Goal: Task Accomplishment & Management: Use online tool/utility

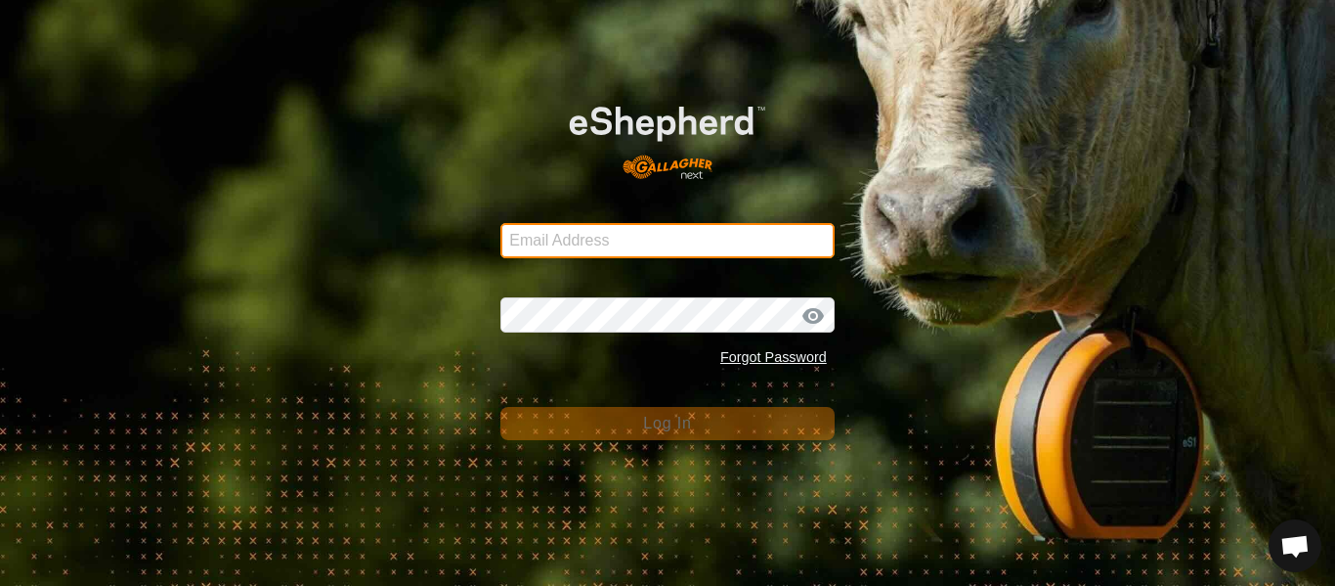
type input "[EMAIL_ADDRESS][DOMAIN_NAME]"
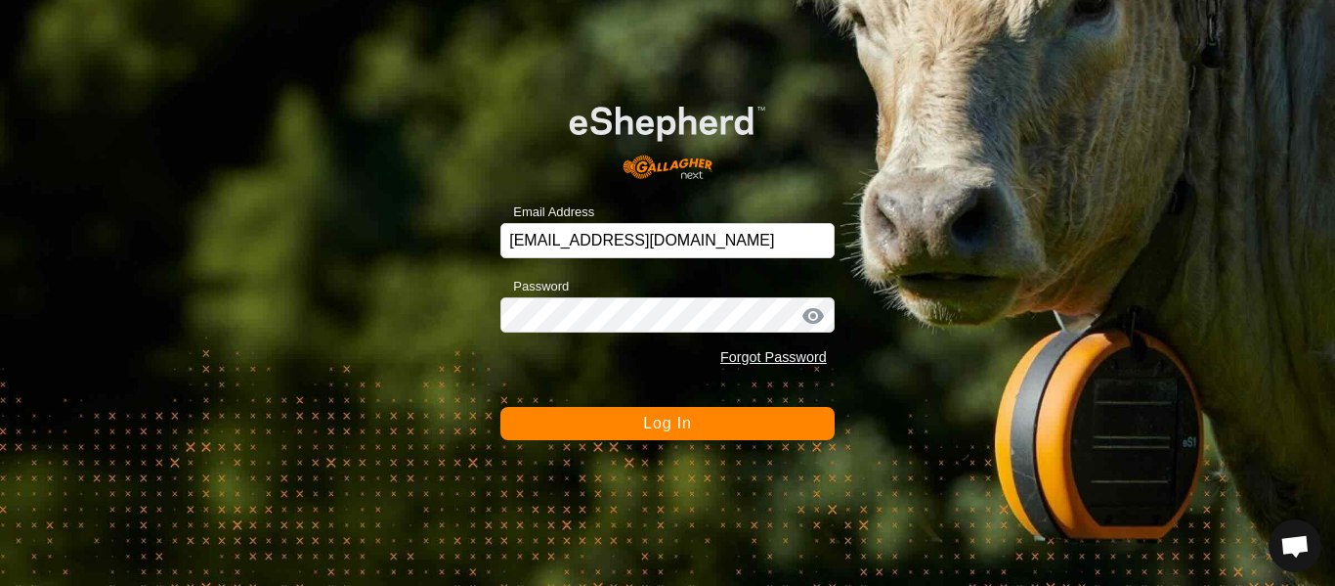
click at [665, 424] on span "Log In" at bounding box center [667, 422] width 48 height 17
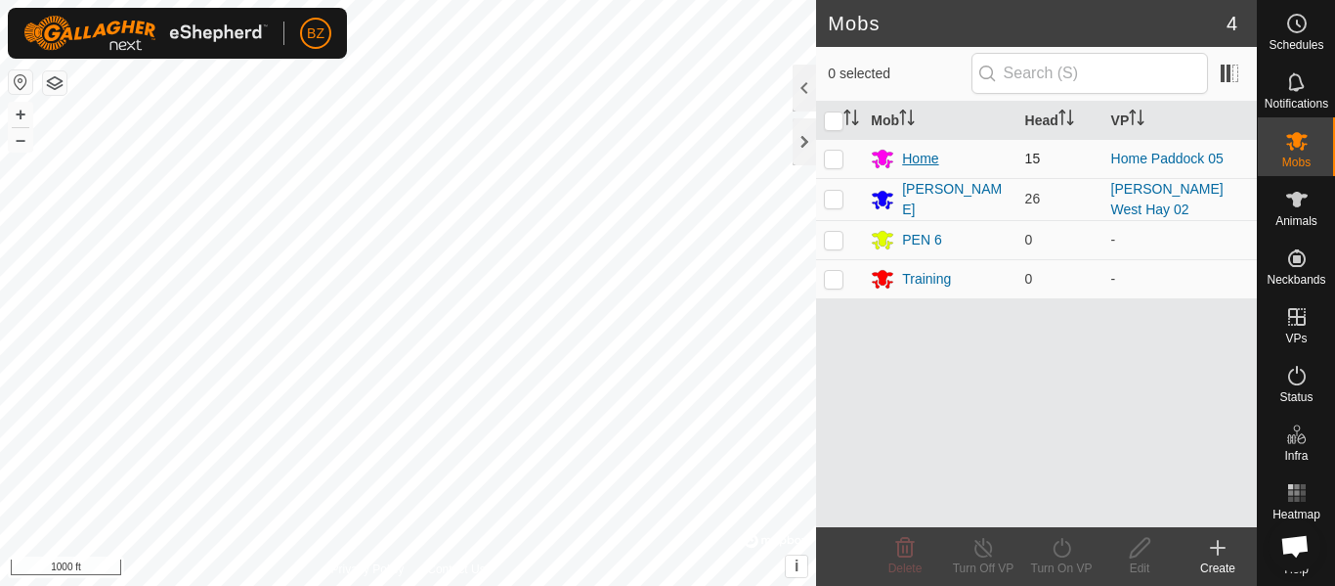
click at [916, 150] on div "Home" at bounding box center [920, 159] width 36 height 21
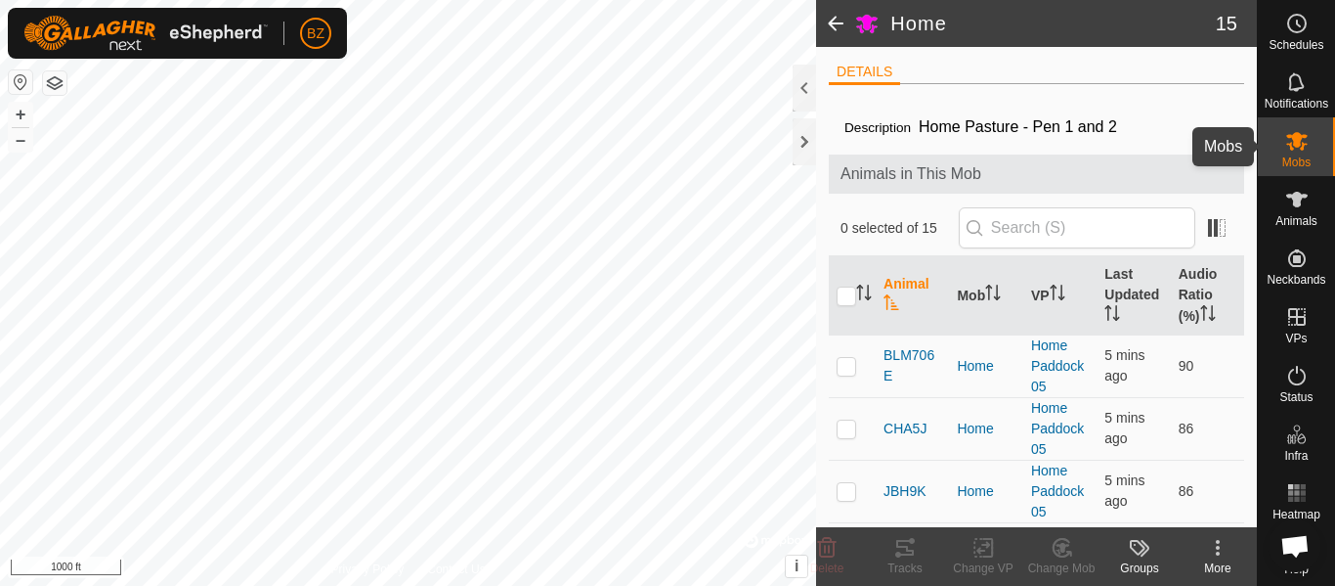
click at [1290, 154] on es-mob-svg-icon at bounding box center [1297, 140] width 35 height 31
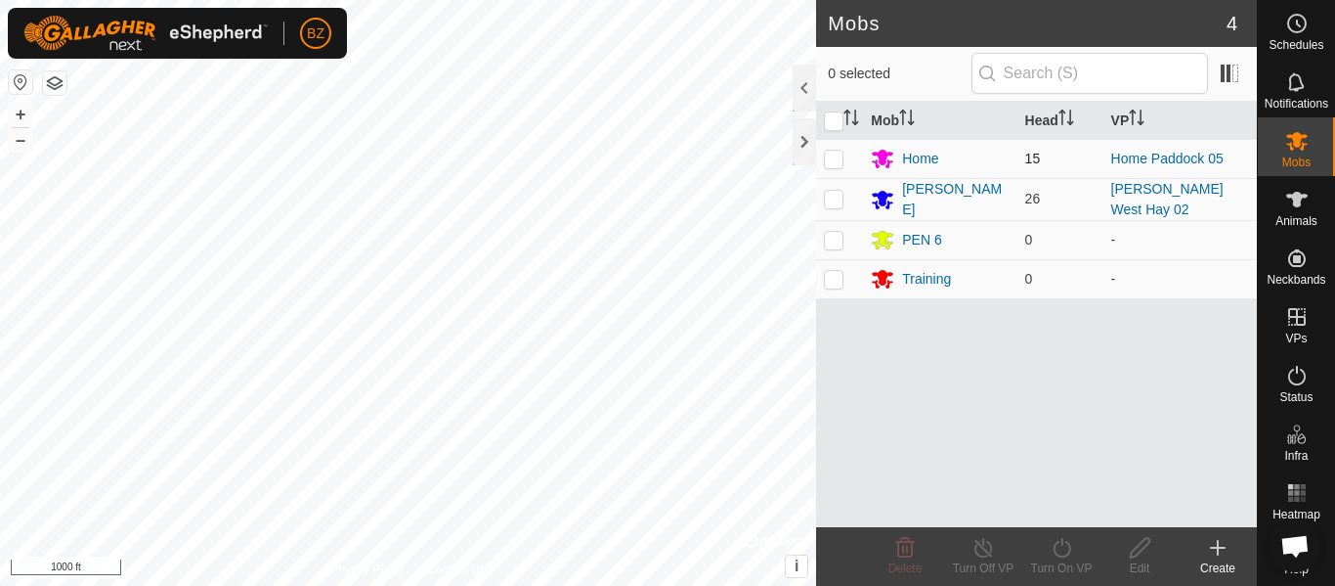
click at [840, 156] on p-checkbox at bounding box center [834, 159] width 20 height 16
checkbox input "true"
click at [1063, 547] on icon at bounding box center [1062, 547] width 24 height 23
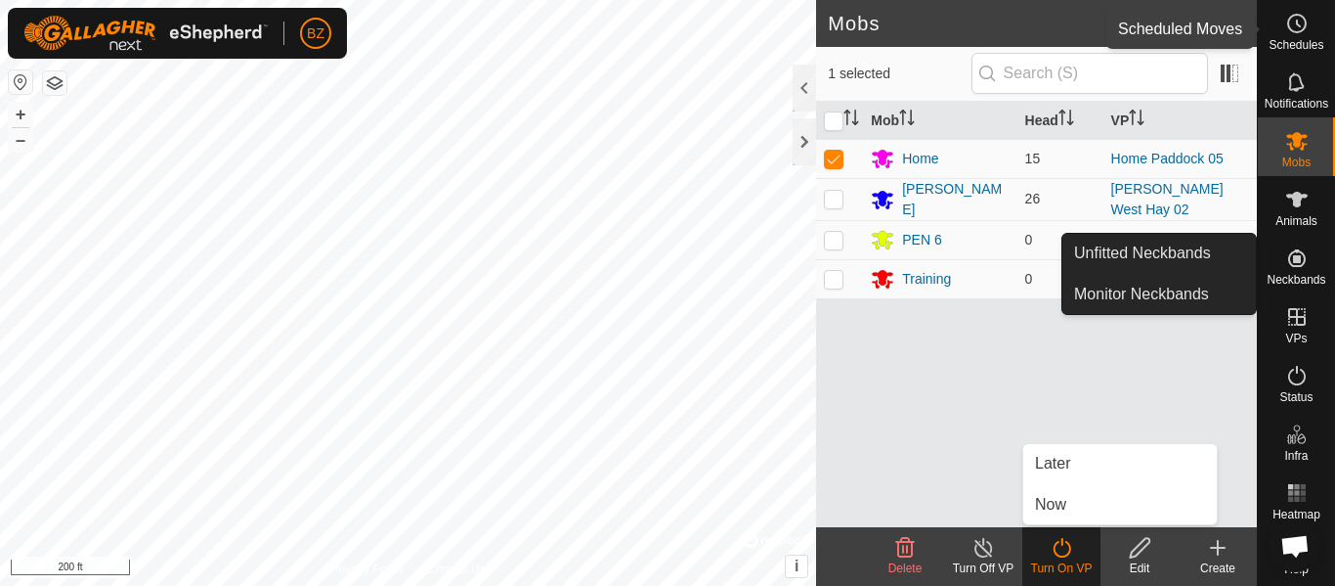
click at [1287, 24] on icon at bounding box center [1297, 23] width 23 height 23
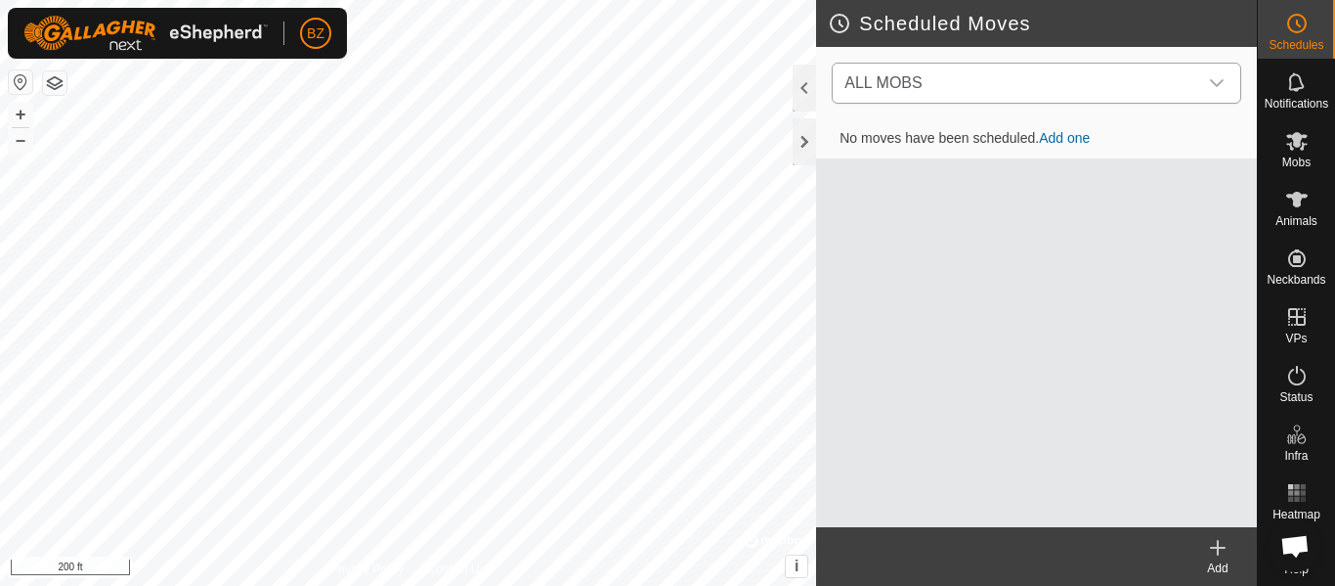
click at [1042, 82] on span "ALL MOBS" at bounding box center [1017, 83] width 361 height 39
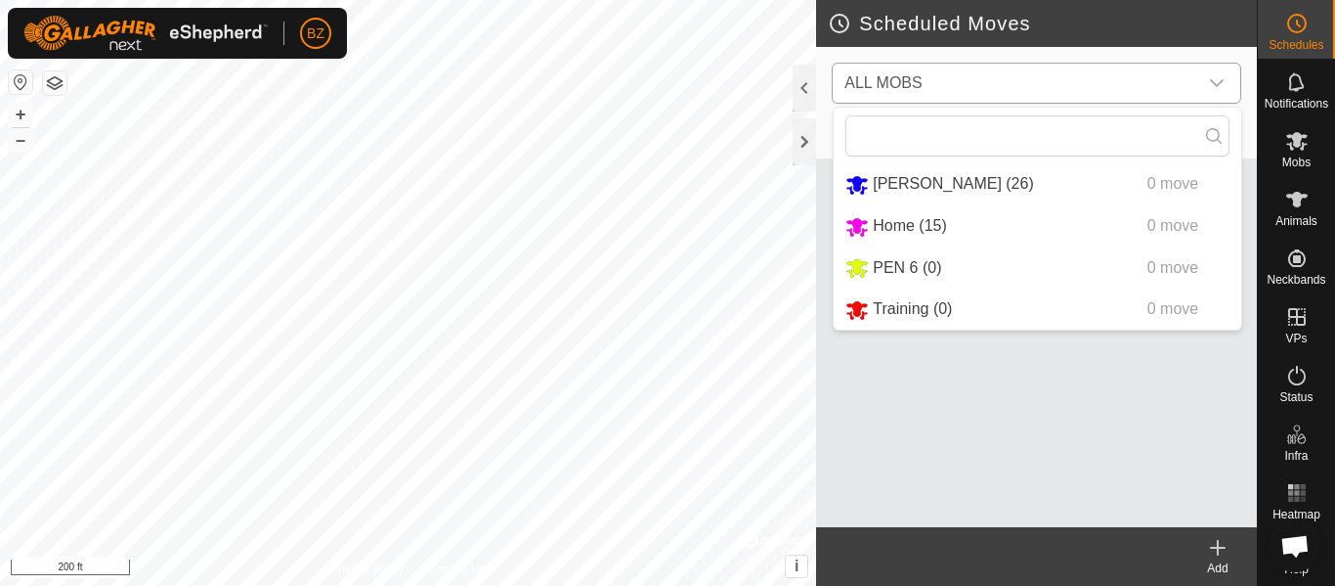
click at [930, 186] on li "[PERSON_NAME] (26) 0 move" at bounding box center [1038, 184] width 408 height 40
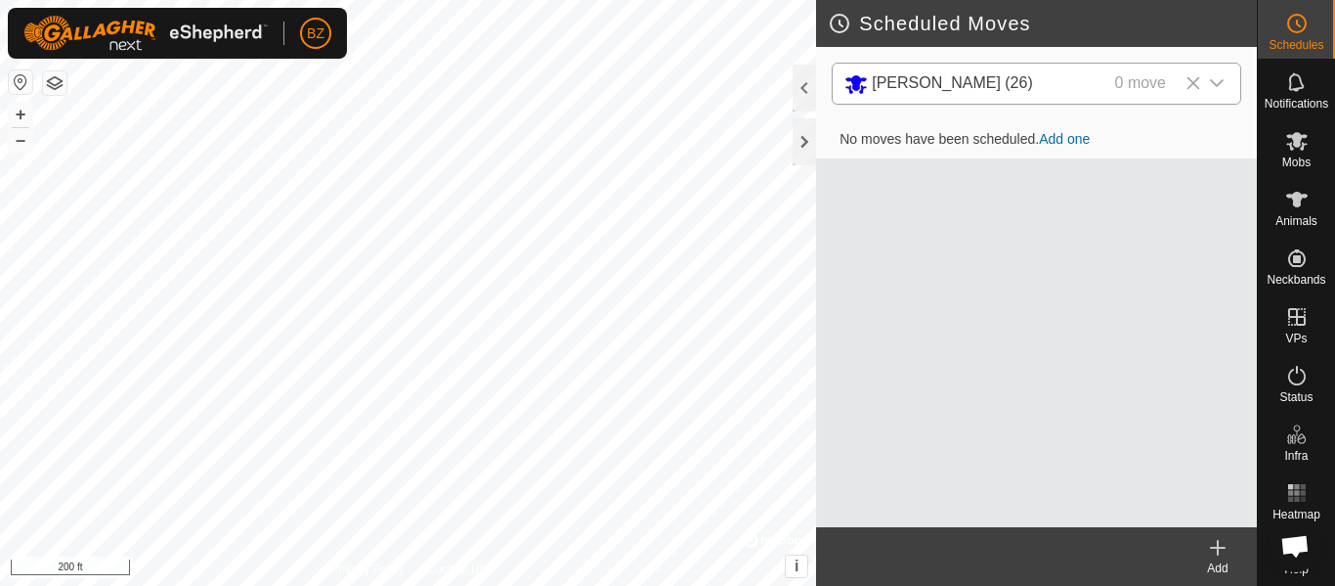
click at [1215, 544] on icon at bounding box center [1217, 547] width 23 height 23
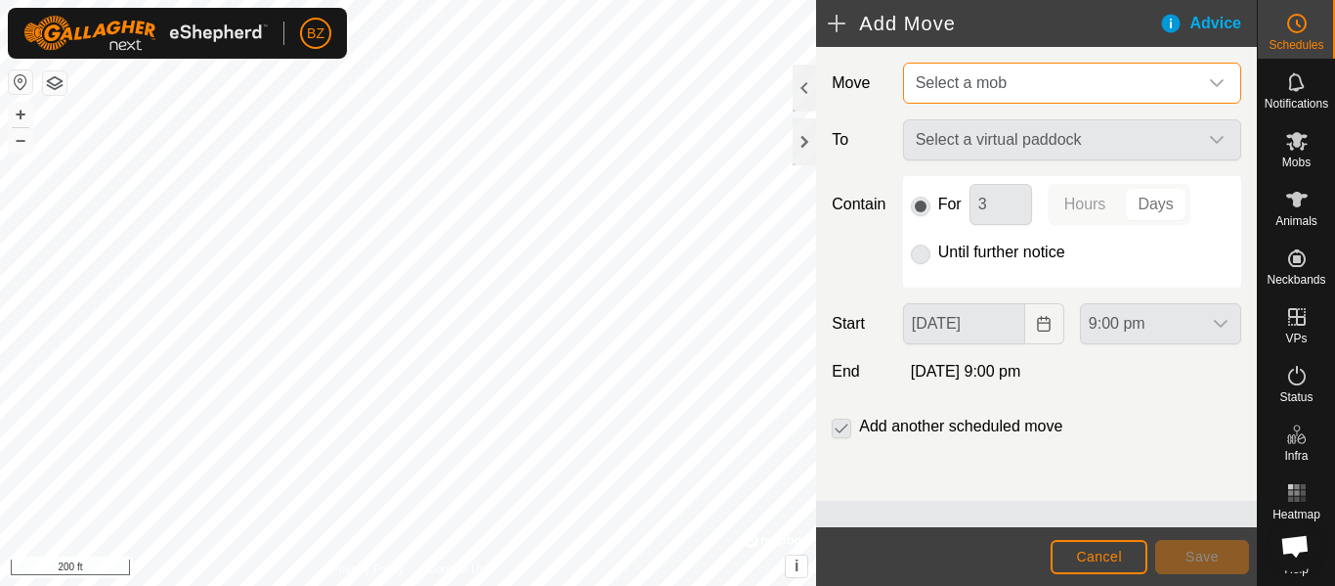
click at [991, 87] on span "Select a mob" at bounding box center [961, 82] width 91 height 17
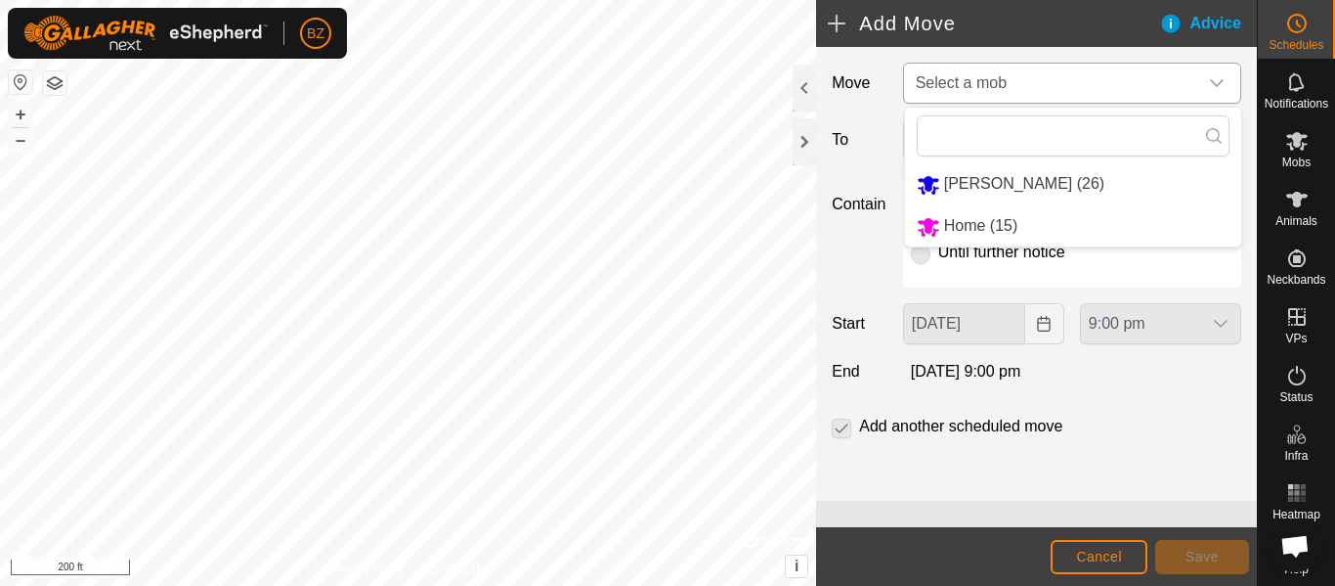
click at [970, 224] on li "Home (15)" at bounding box center [1073, 226] width 336 height 40
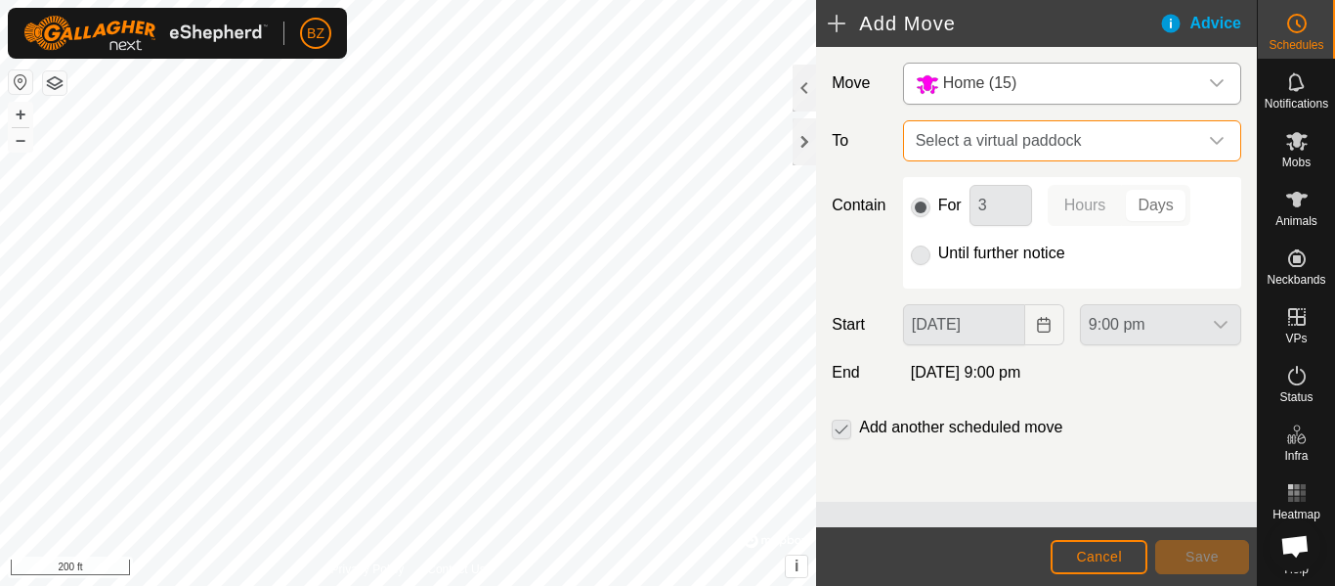
click at [997, 148] on span "Select a virtual paddock" at bounding box center [1052, 140] width 289 height 39
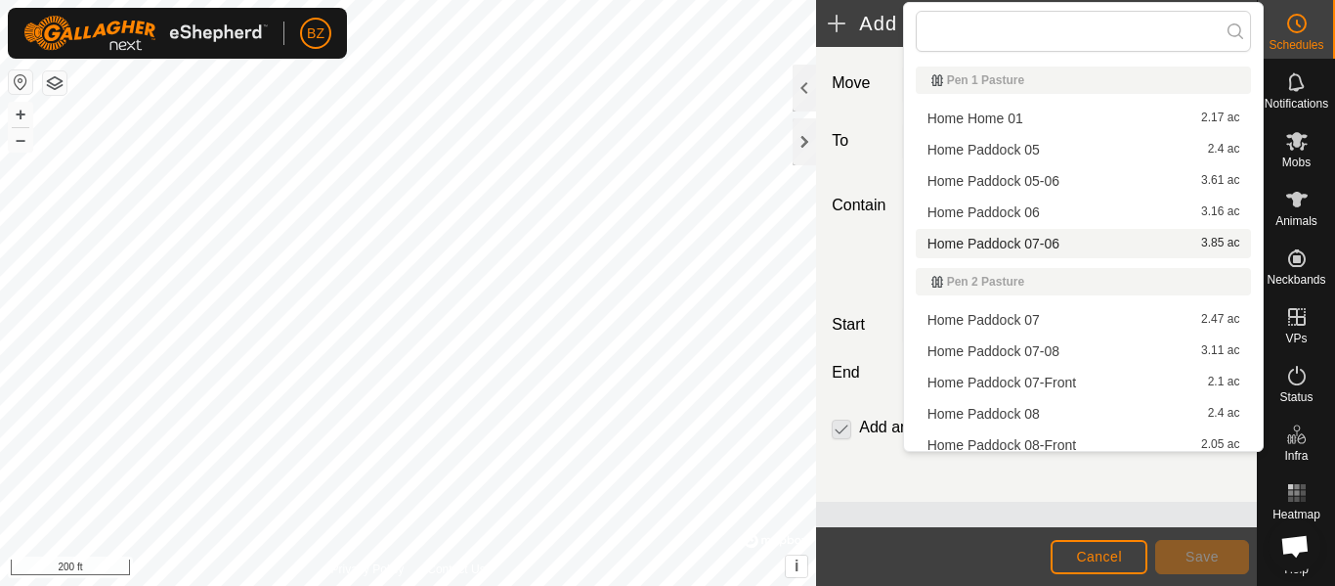
scroll to position [581, 0]
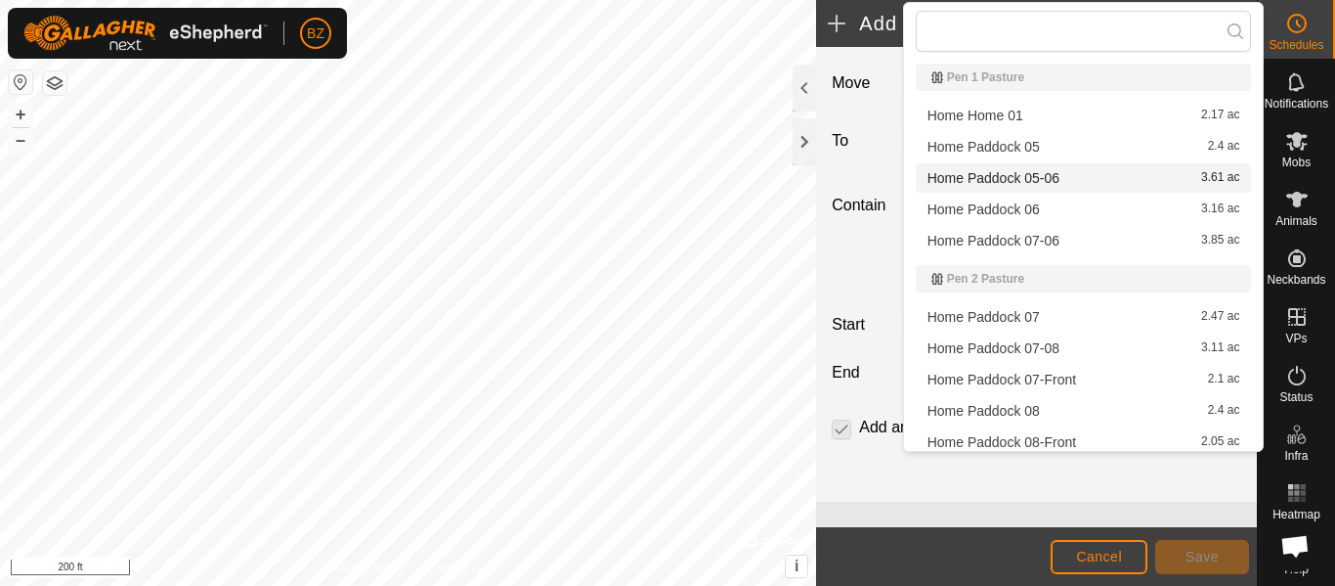
click at [1005, 176] on li "Home Paddock 05-06 3.61 ac" at bounding box center [1084, 177] width 336 height 29
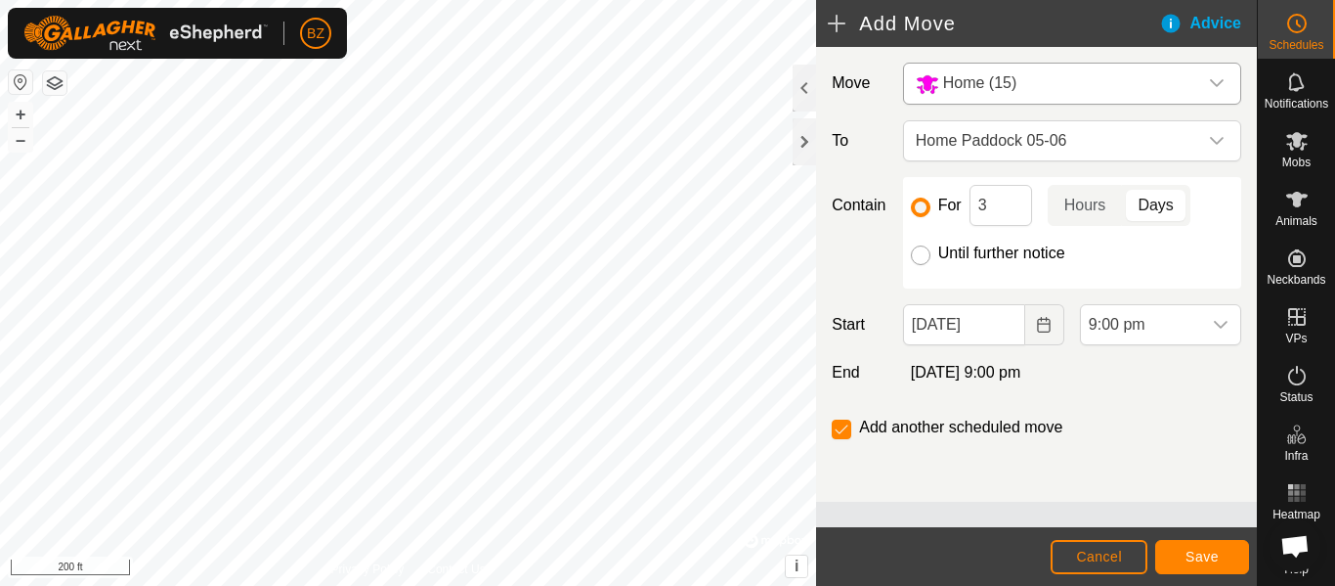
click at [926, 255] on input "Until further notice" at bounding box center [921, 255] width 20 height 20
radio input "true"
checkbox input "false"
click at [1190, 558] on span "Save" at bounding box center [1202, 556] width 33 height 16
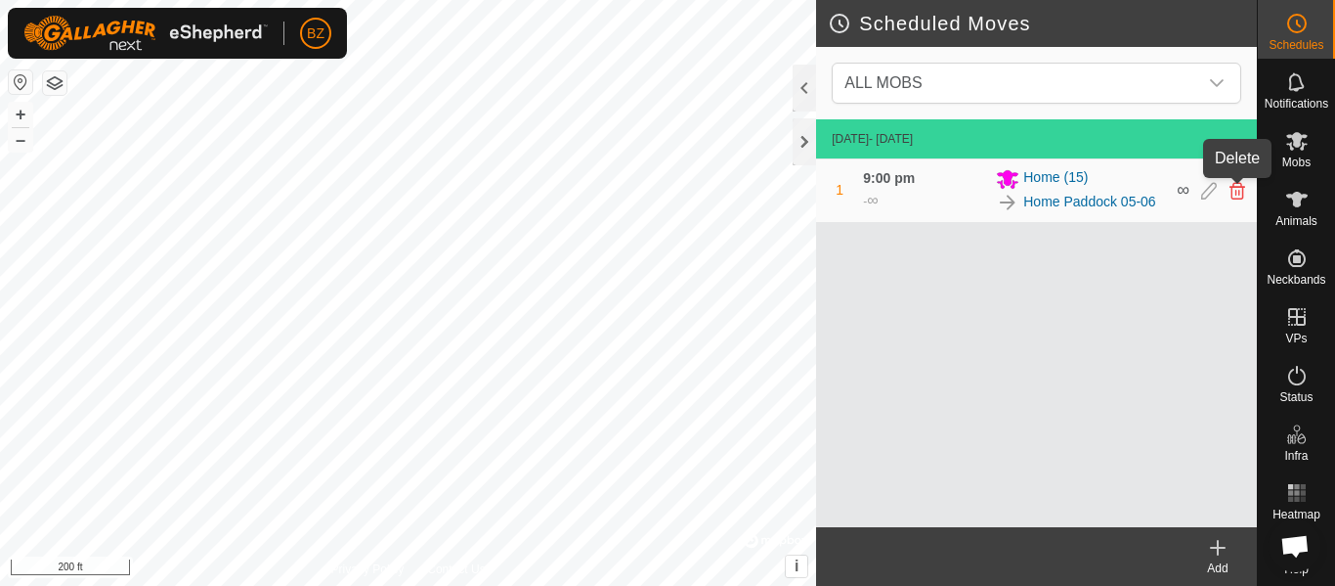
click at [1237, 196] on icon at bounding box center [1238, 191] width 16 height 18
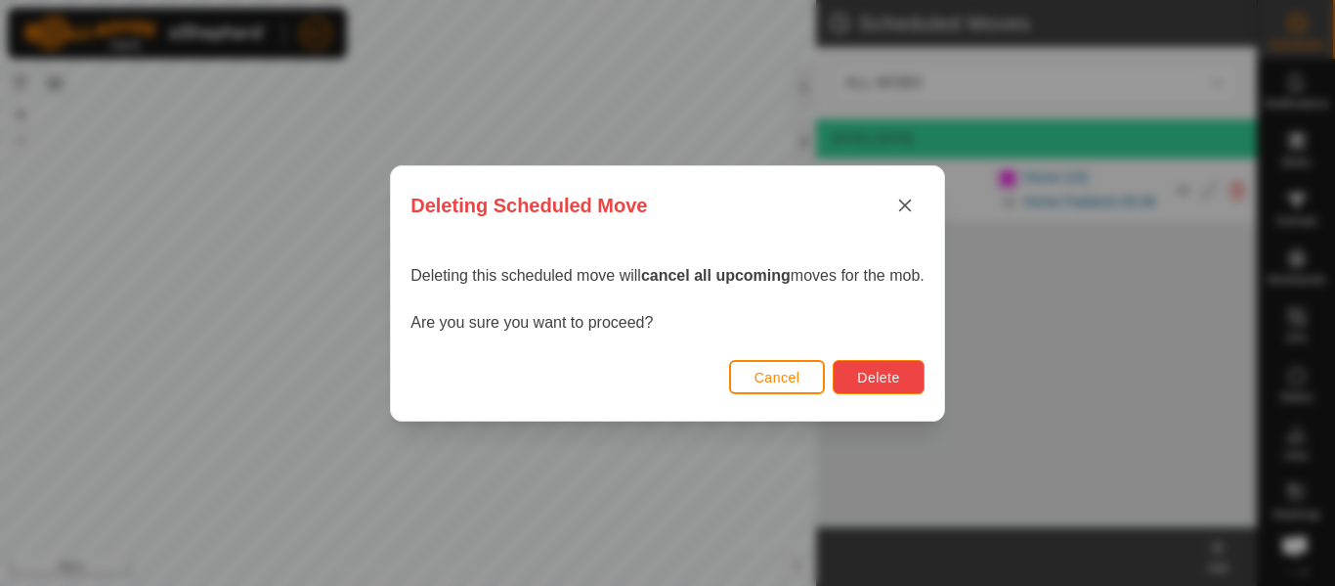
click at [878, 375] on span "Delete" at bounding box center [878, 378] width 42 height 16
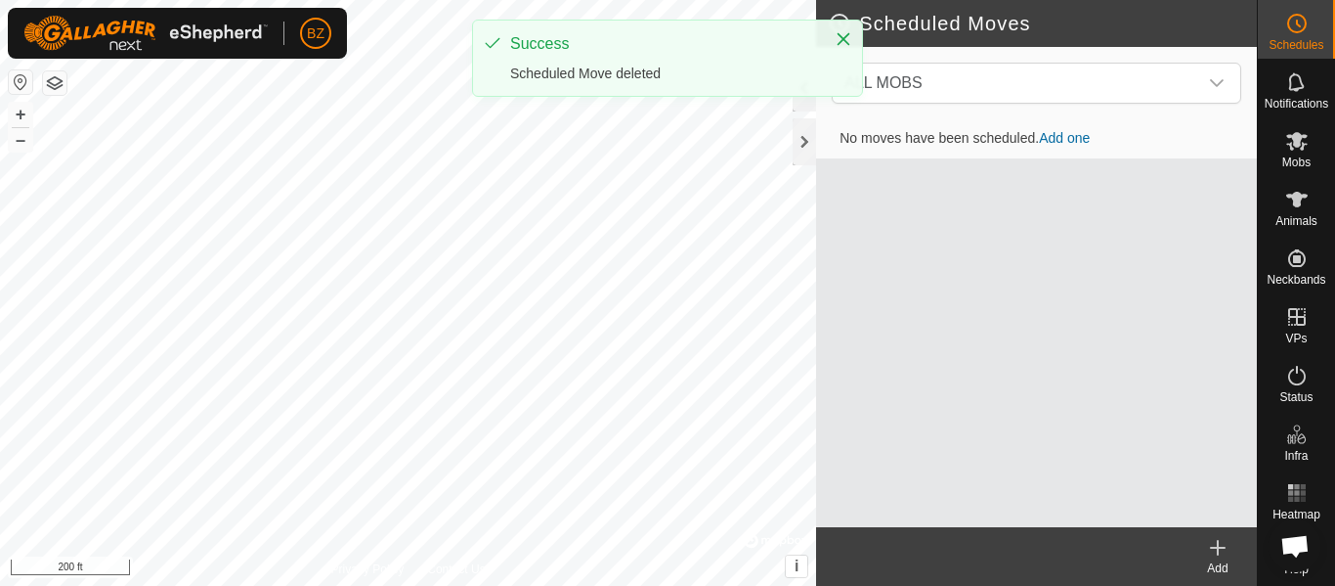
click at [1218, 554] on icon at bounding box center [1218, 548] width 0 height 14
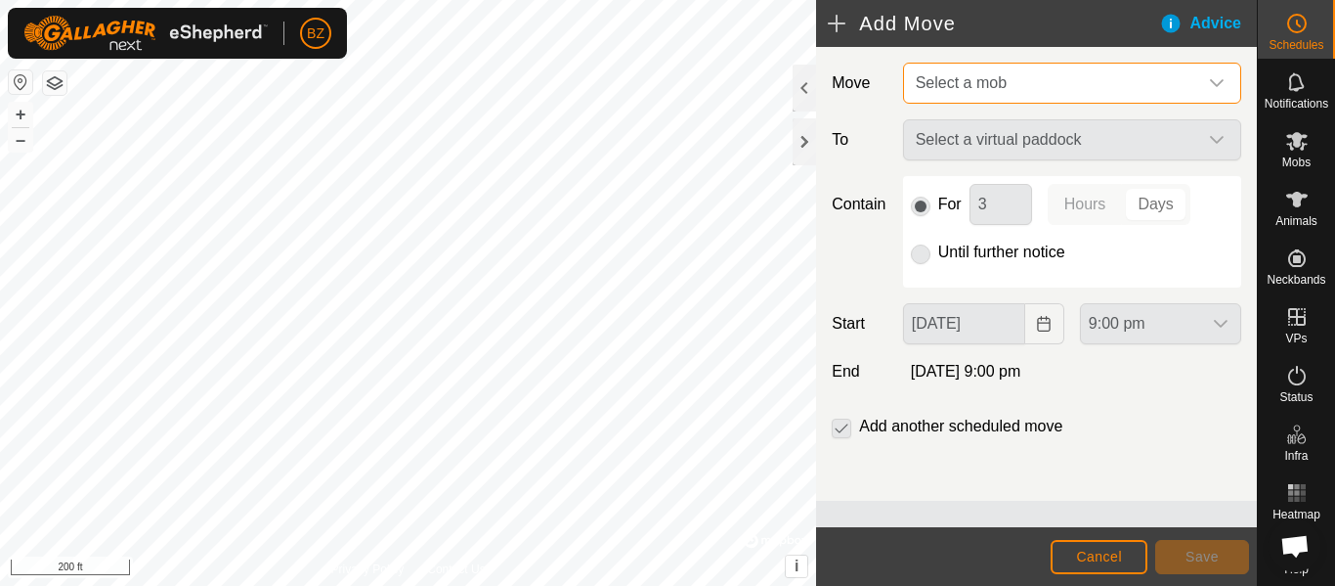
click at [990, 94] on span "Select a mob" at bounding box center [1052, 83] width 289 height 39
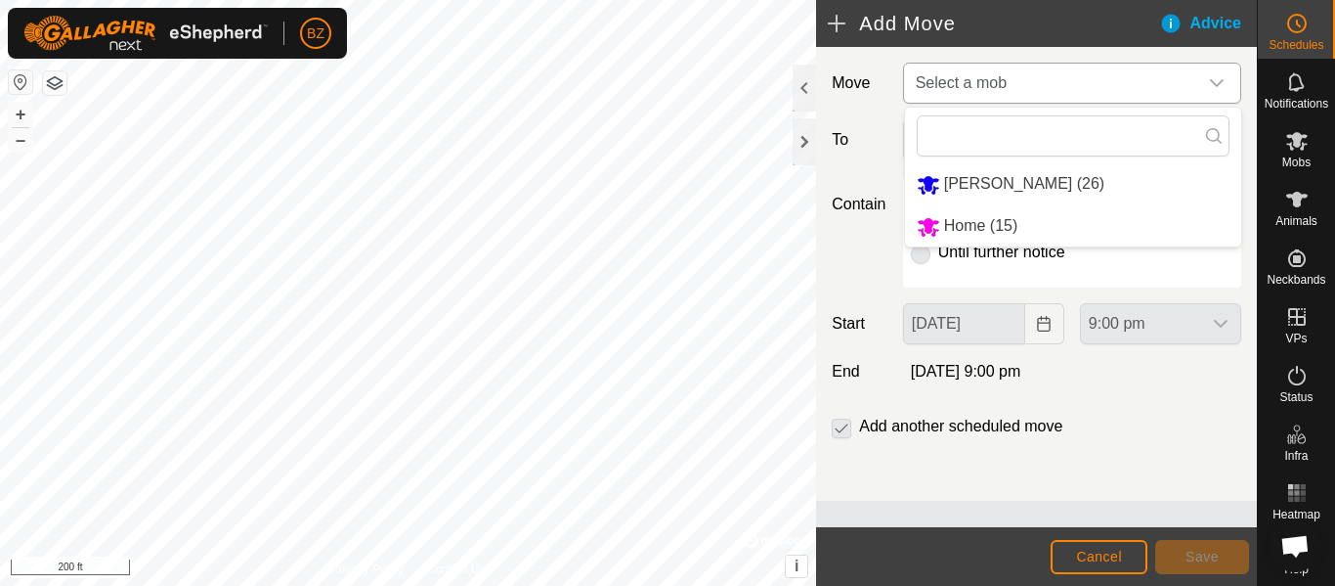
click at [966, 225] on li "Home (15)" at bounding box center [1073, 226] width 336 height 40
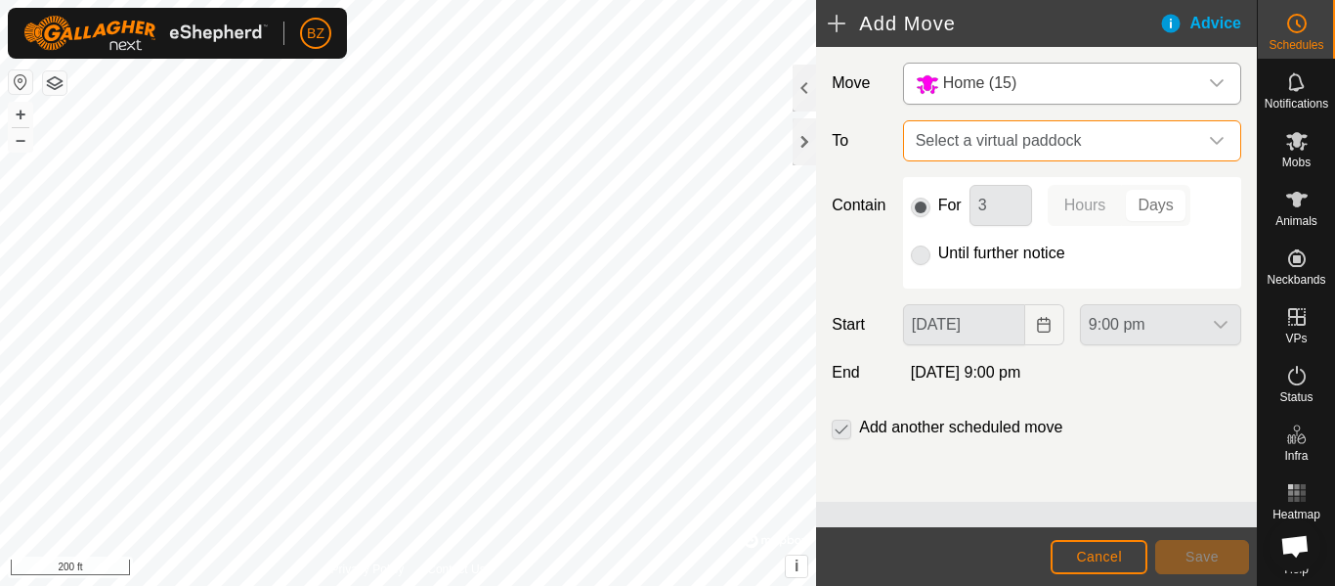
click at [957, 144] on span "Select a virtual paddock" at bounding box center [1052, 140] width 289 height 39
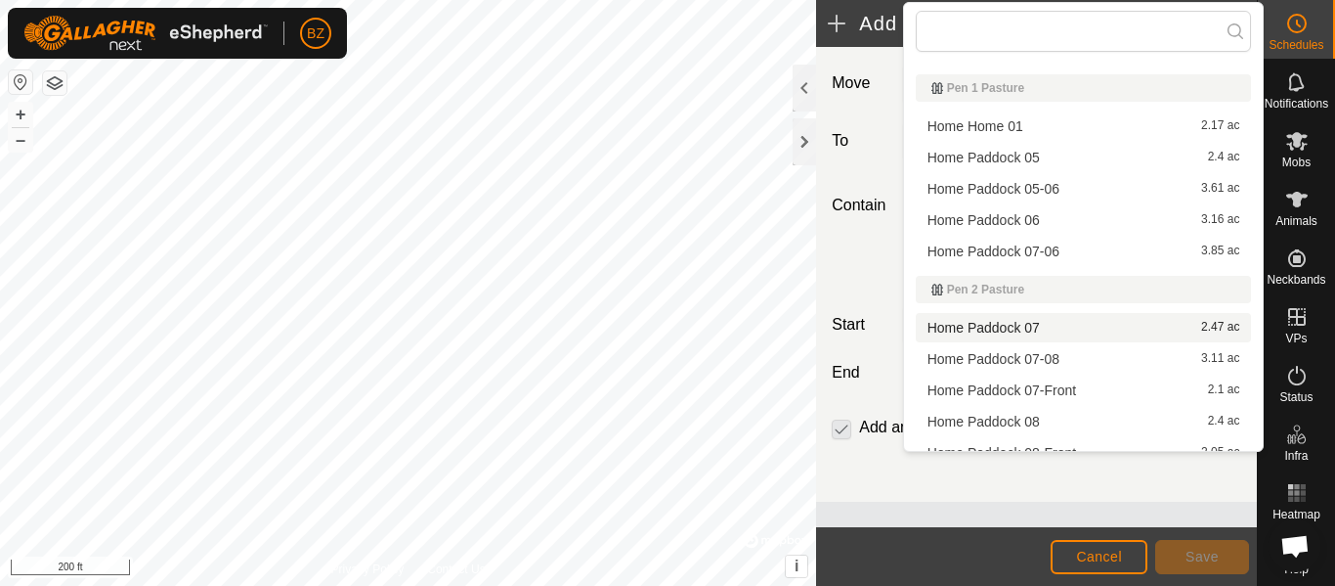
scroll to position [587, 0]
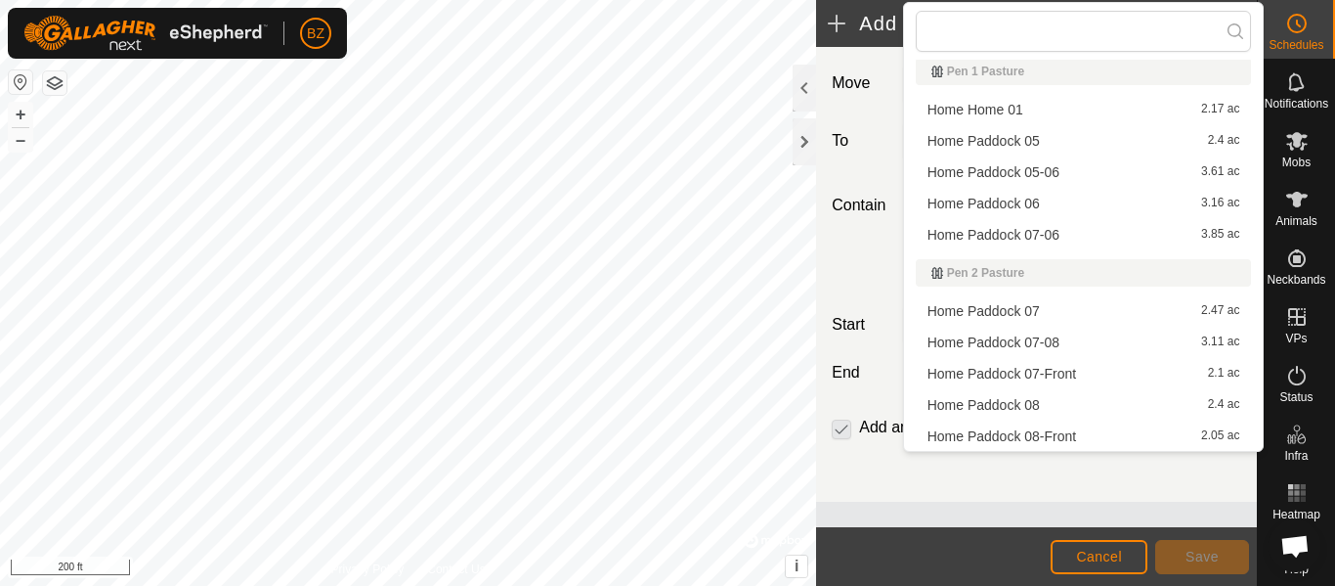
click at [1007, 166] on li "Home Paddock 05-06 3.61 ac" at bounding box center [1084, 171] width 336 height 29
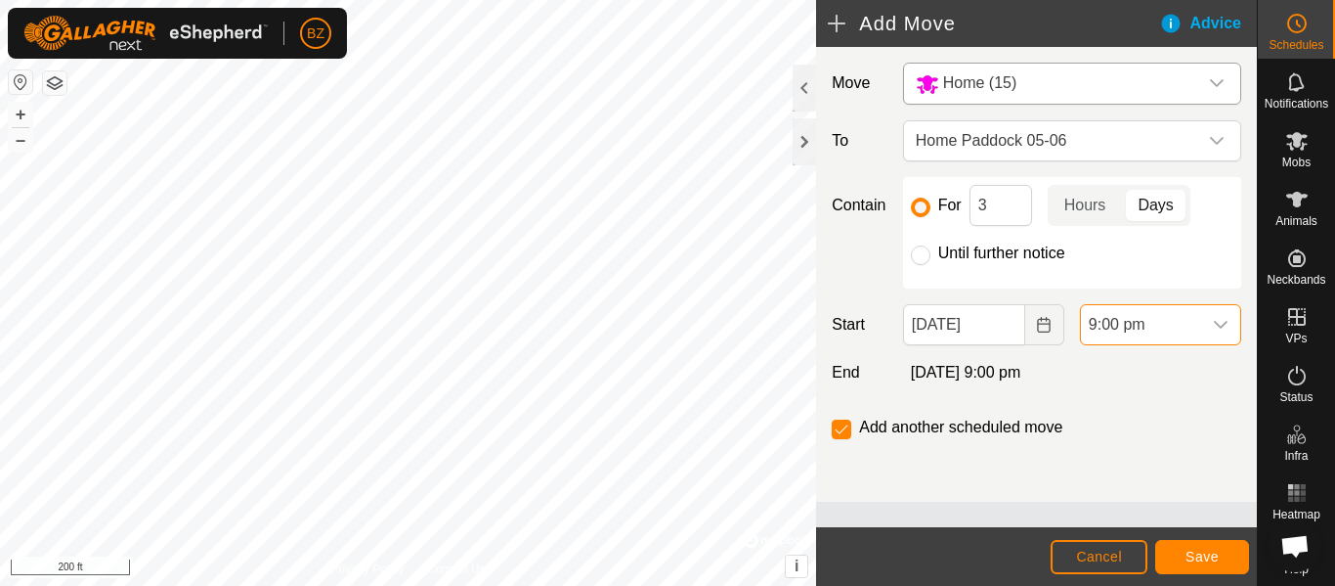
click at [1139, 320] on span "9:00 pm" at bounding box center [1141, 324] width 120 height 39
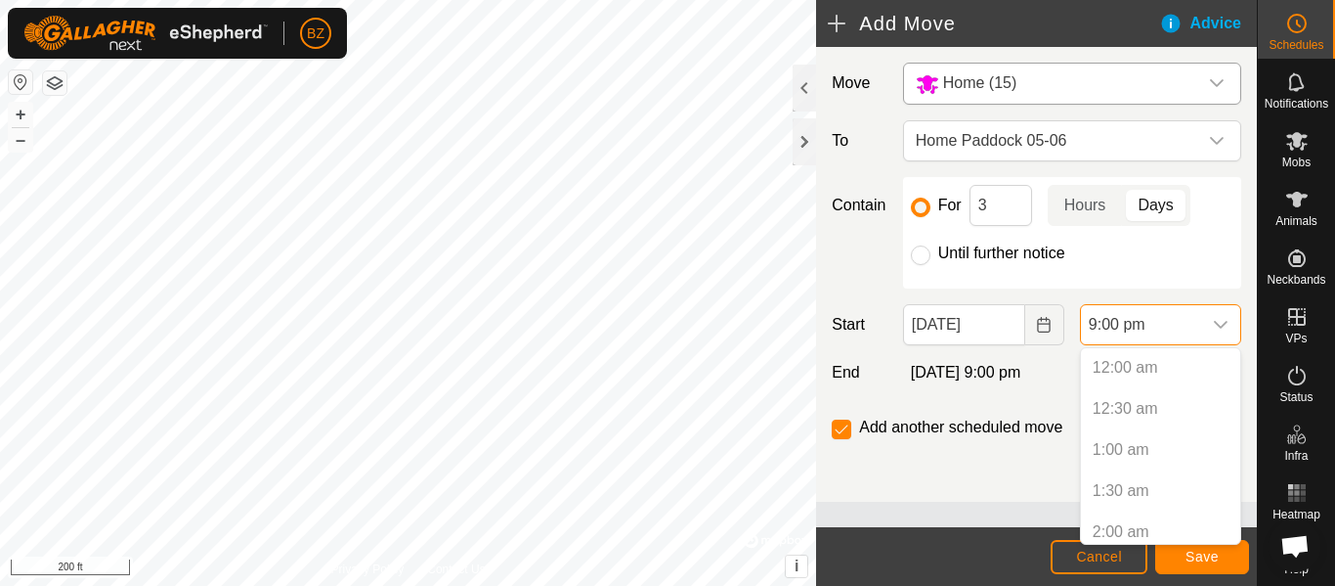
scroll to position [1568, 0]
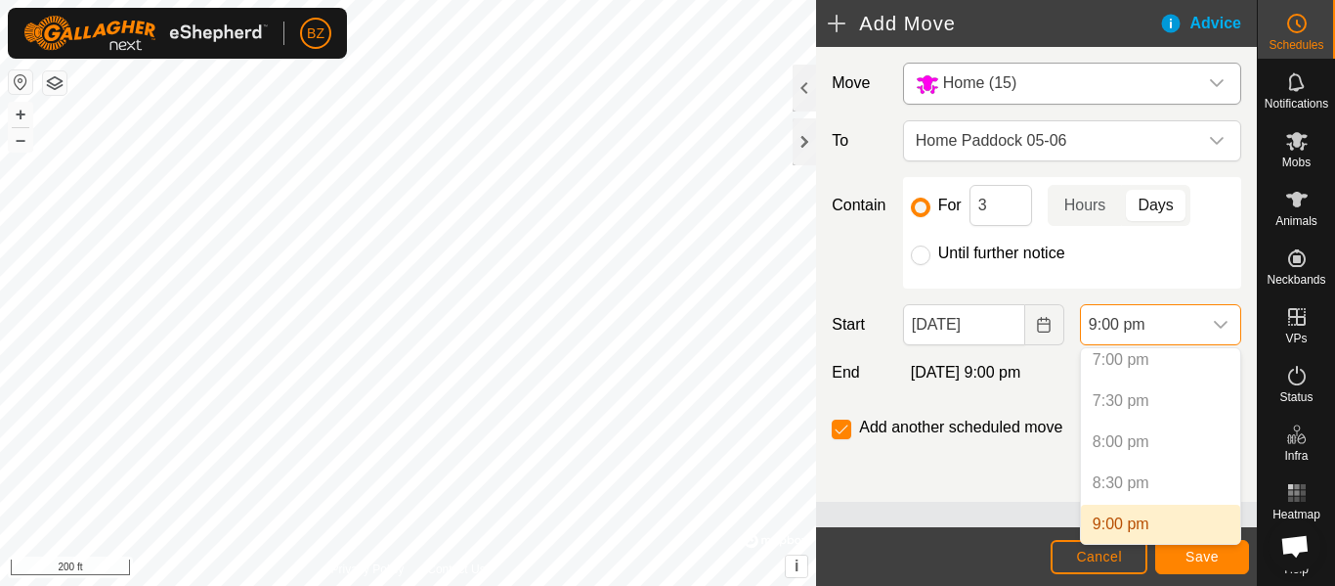
click at [1139, 320] on span "9:00 pm" at bounding box center [1141, 324] width 120 height 39
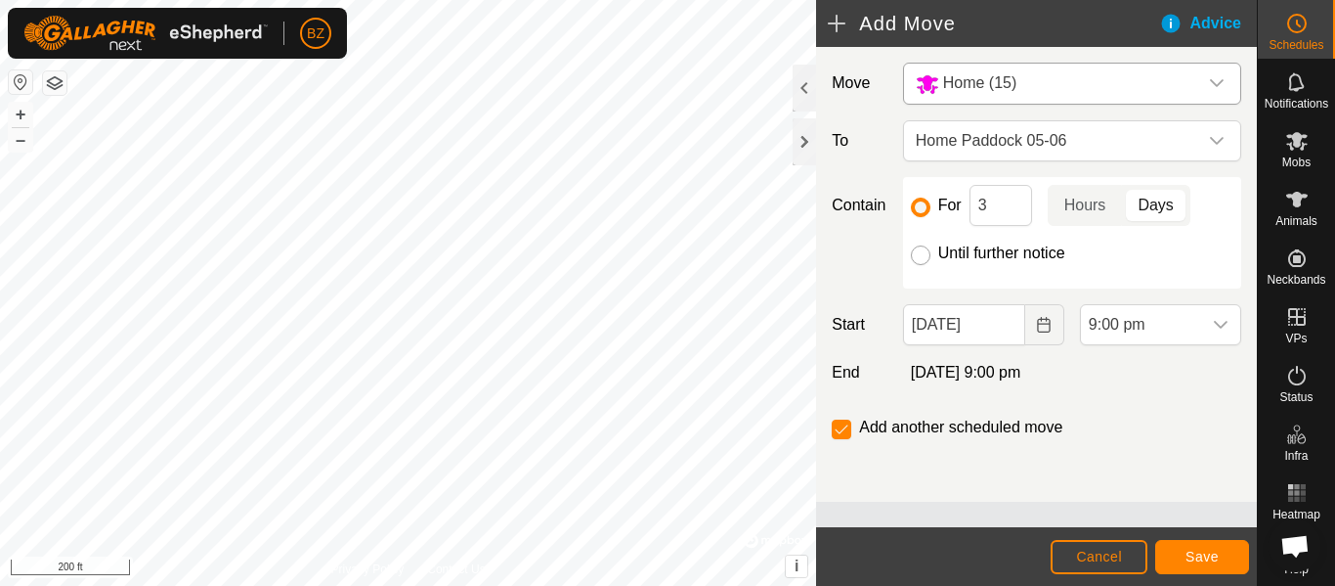
click at [917, 257] on input "Until further notice" at bounding box center [921, 255] width 20 height 20
radio input "true"
checkbox input "false"
click at [1202, 561] on span "Save" at bounding box center [1202, 556] width 33 height 16
